Goal: Information Seeking & Learning: Compare options

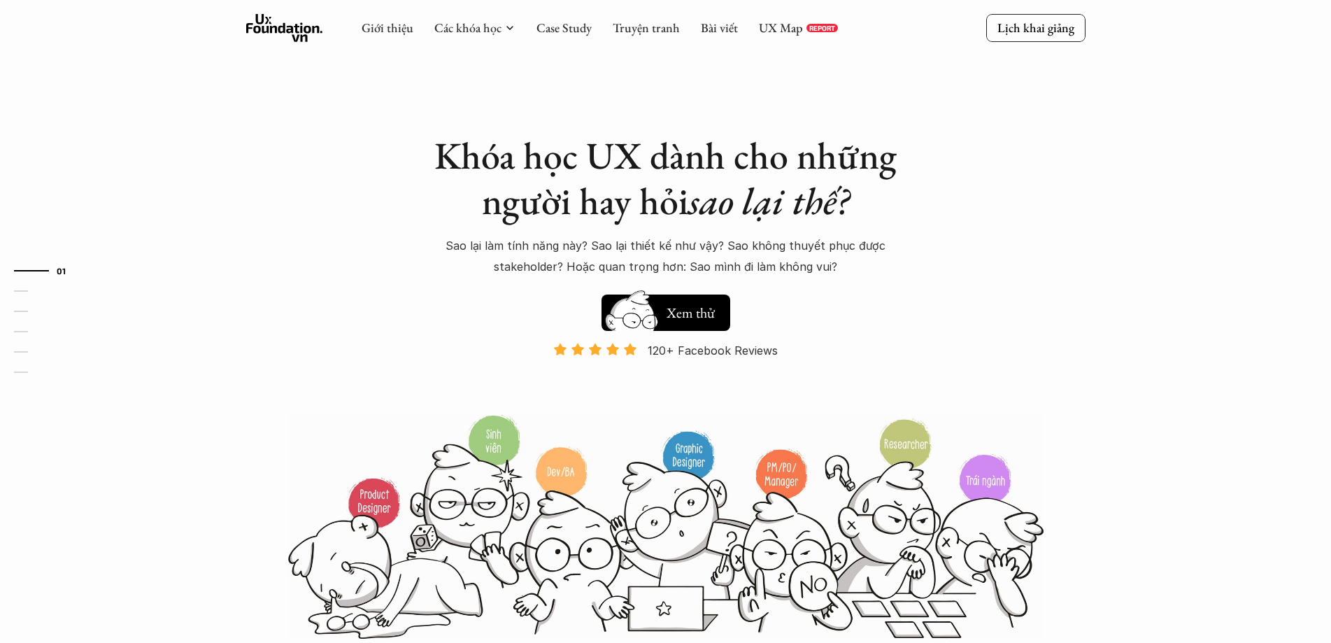
click at [606, 192] on h1 "Khóa học UX dành cho những người hay hỏi sao lại thế?" at bounding box center [666, 178] width 490 height 91
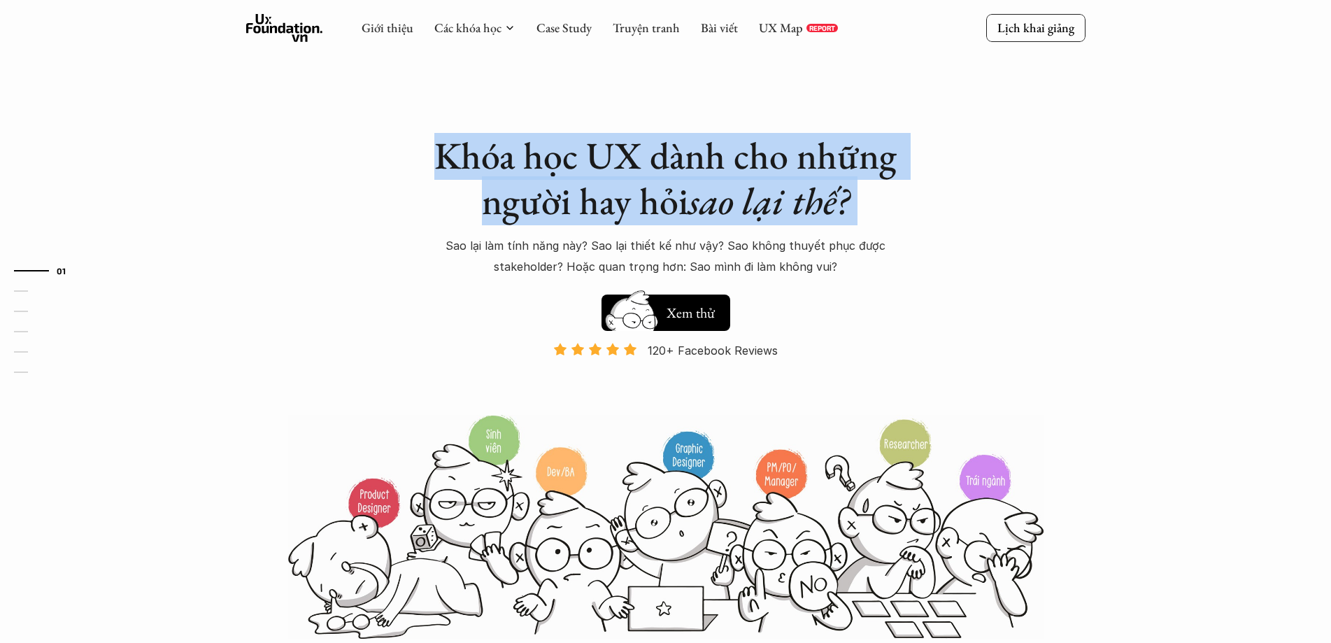
click at [606, 192] on h1 "Khóa học UX dành cho những người hay hỏi sao lại thế?" at bounding box center [666, 178] width 490 height 91
click at [603, 174] on h1 "Khóa học UX dành cho những người hay hỏi sao lại thế?" at bounding box center [666, 178] width 490 height 91
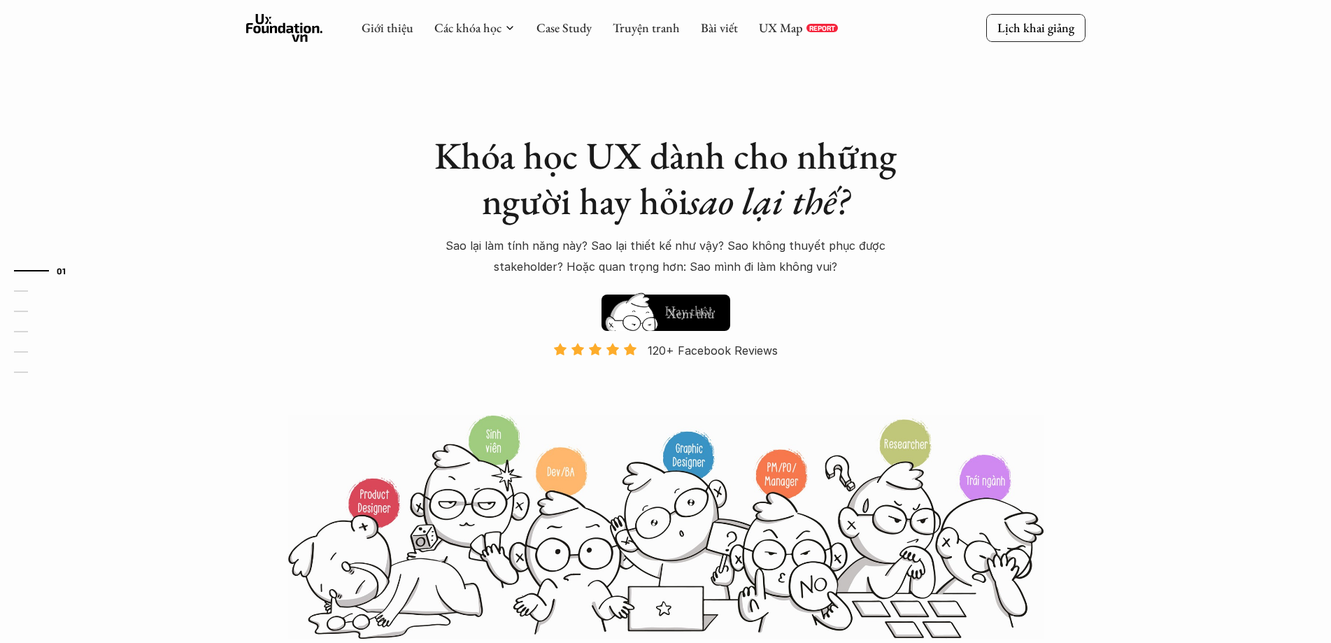
click at [667, 253] on p "Sao lại làm tính năng này? Sao lại thiết kế như vậy? Sao không thuyết phục được…" at bounding box center [666, 256] width 490 height 43
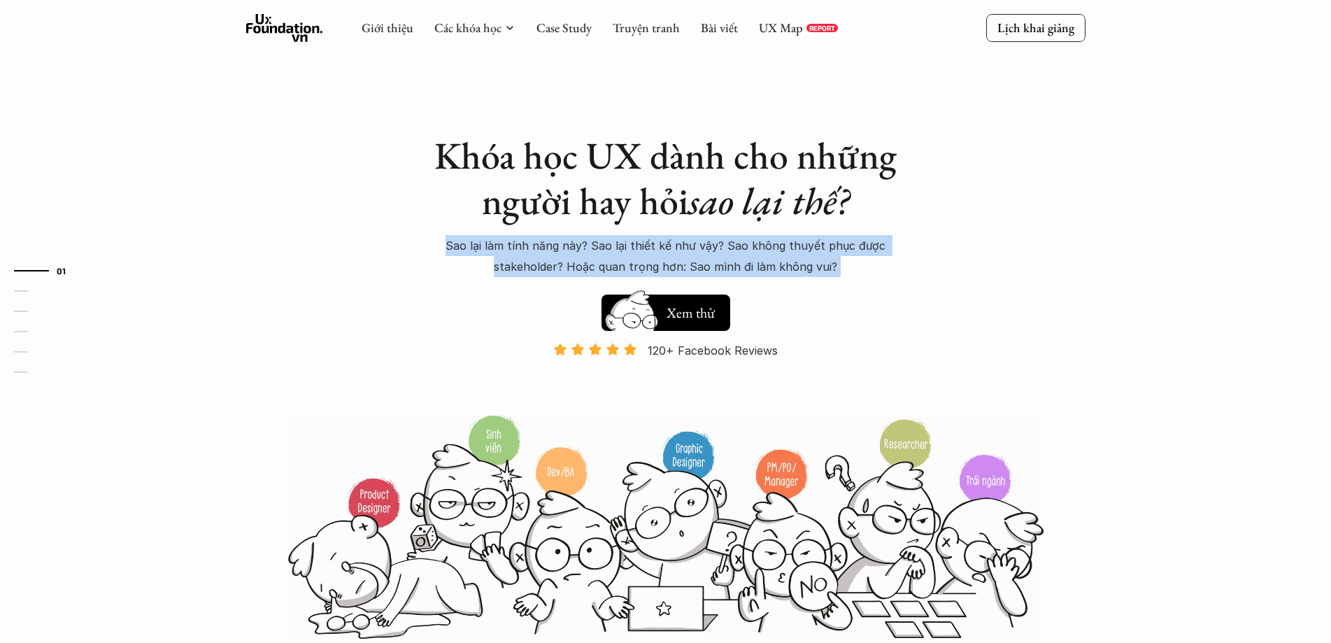
click at [667, 253] on p "Sao lại làm tính năng này? Sao lại thiết kế như vậy? Sao không thuyết phục được…" at bounding box center [666, 256] width 490 height 43
click at [661, 235] on p "Sao lại làm tính năng này? Sao lại thiết kế như vậy? Sao không thuyết phục được…" at bounding box center [666, 256] width 490 height 43
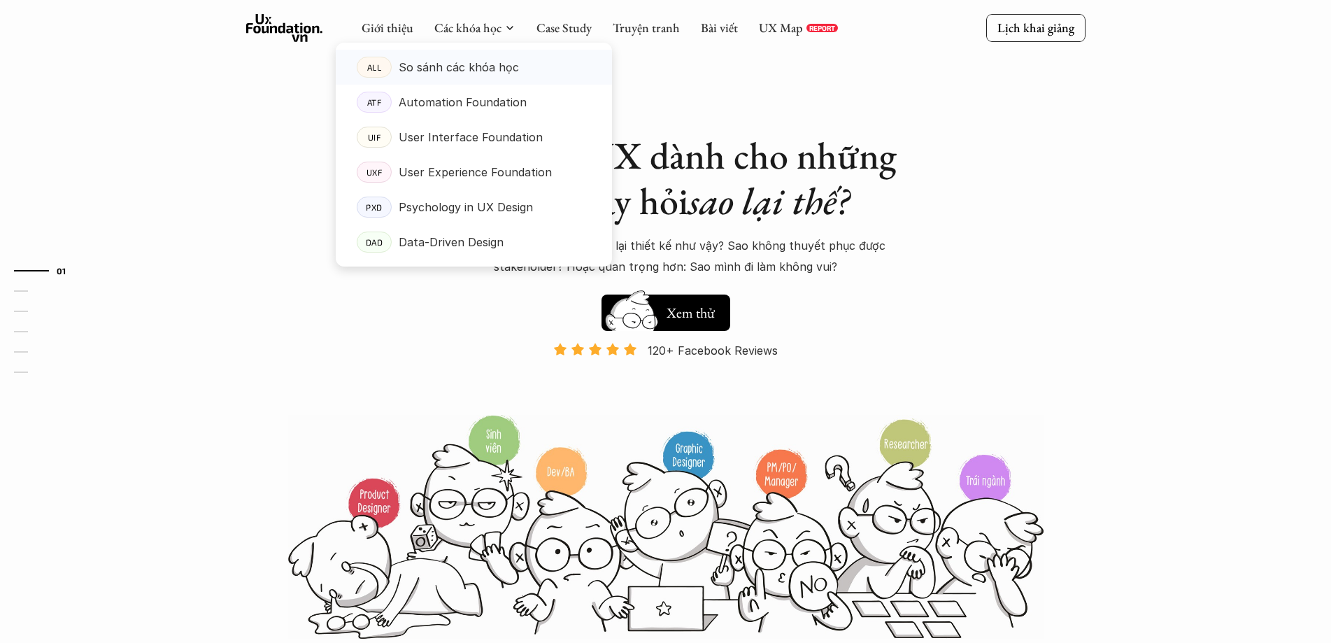
click at [488, 71] on p "So sánh các khóa học" at bounding box center [459, 67] width 120 height 21
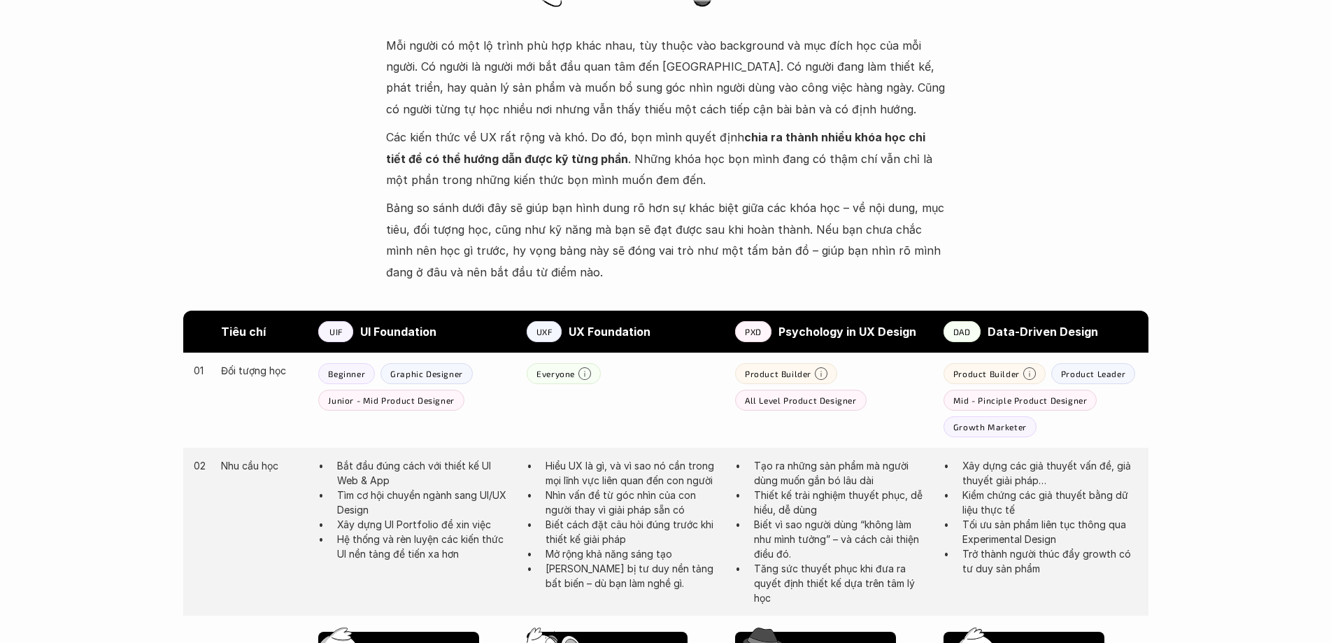
scroll to position [560, 0]
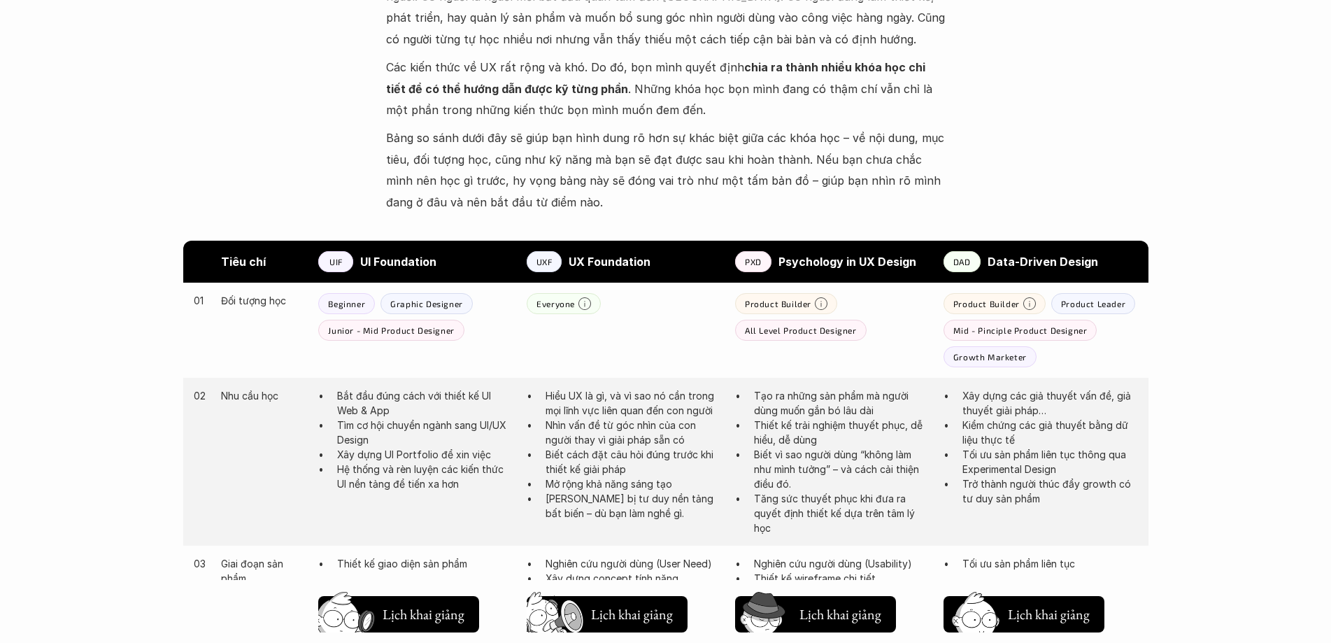
click at [347, 264] on div "UIF" at bounding box center [335, 261] width 35 height 21
click at [390, 307] on p "Graphic Designer" at bounding box center [426, 304] width 73 height 10
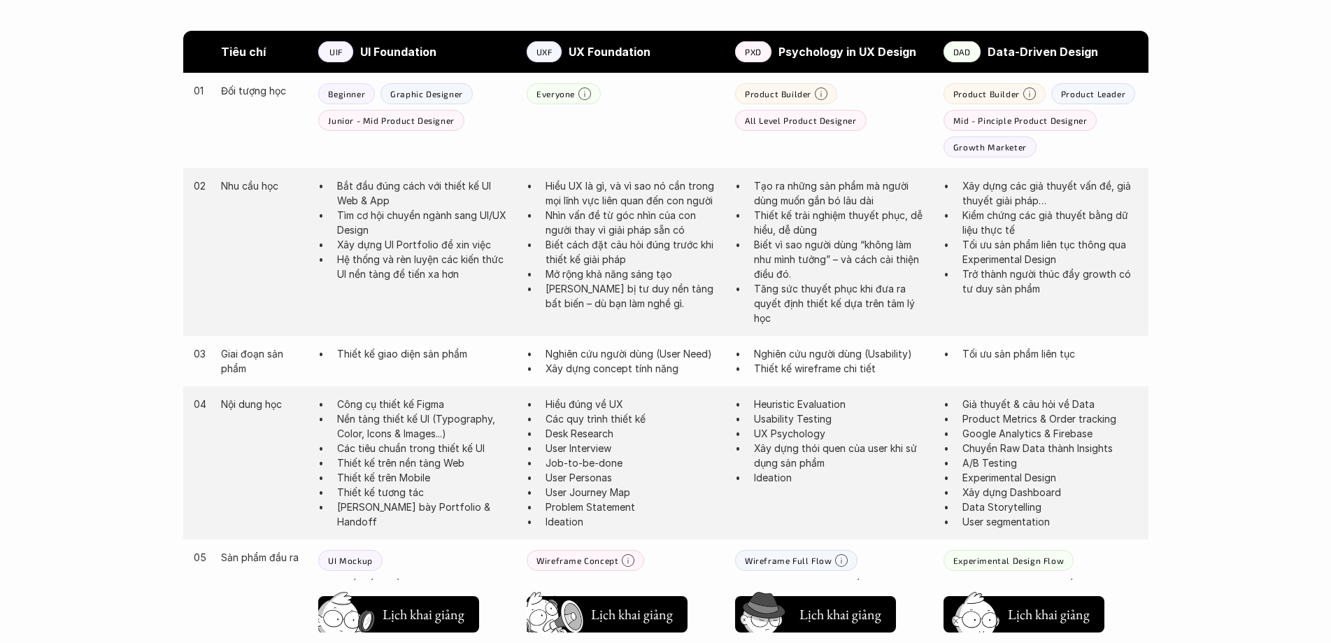
click at [392, 263] on p "Hệ thống và rèn luyện các kiến thức UI nền tảng để tiến xa hơn" at bounding box center [425, 266] width 176 height 29
drag, startPoint x: 390, startPoint y: 225, endPoint x: 402, endPoint y: 267, distance: 43.6
click at [399, 260] on ul "Bắt đầu đúng cách với thiết kế UI Web & App Tìm cơ hội chuyển ngành sang UI/UX …" at bounding box center [415, 229] width 194 height 103
click at [402, 267] on p "Hệ thống và rèn luyện các kiến thức UI nền tảng để tiến xa hơn" at bounding box center [425, 266] width 176 height 29
